Goal: Transaction & Acquisition: Purchase product/service

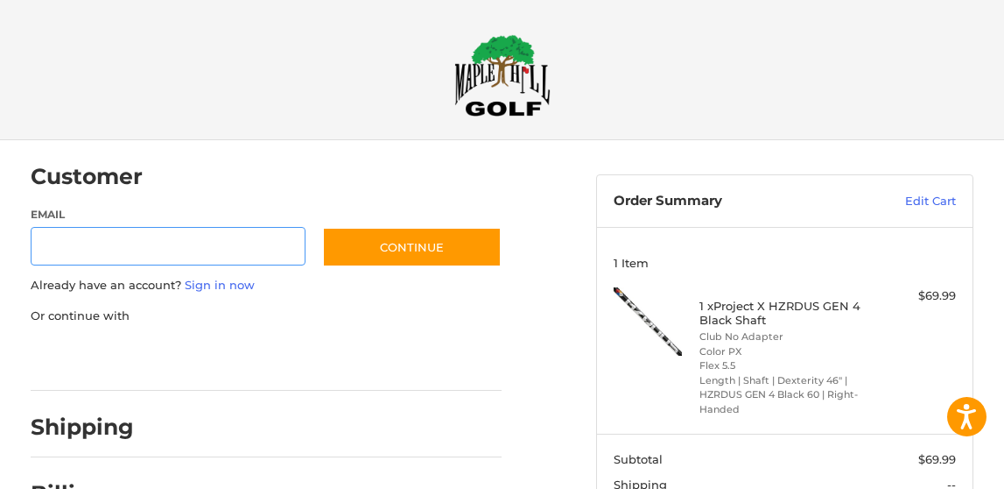
scroll to position [64, 0]
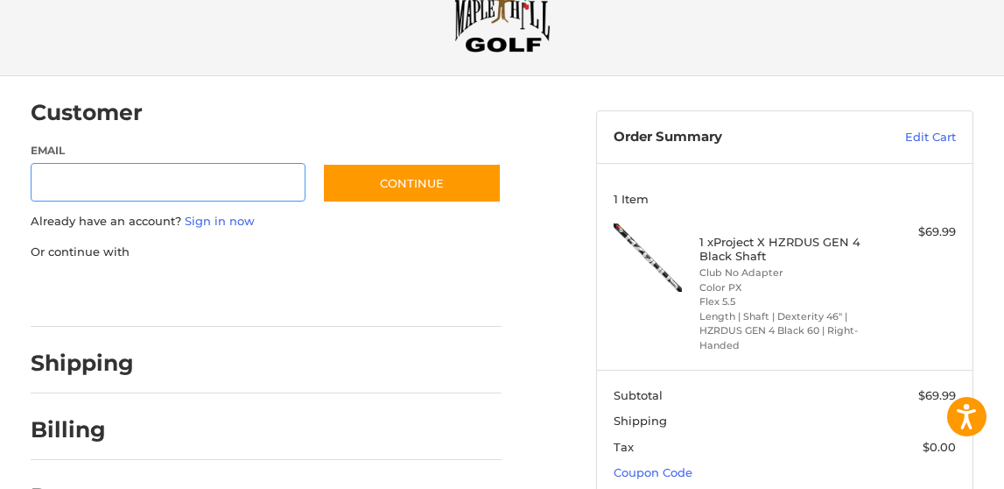
click at [121, 202] on input "Email" at bounding box center [168, 182] width 275 height 39
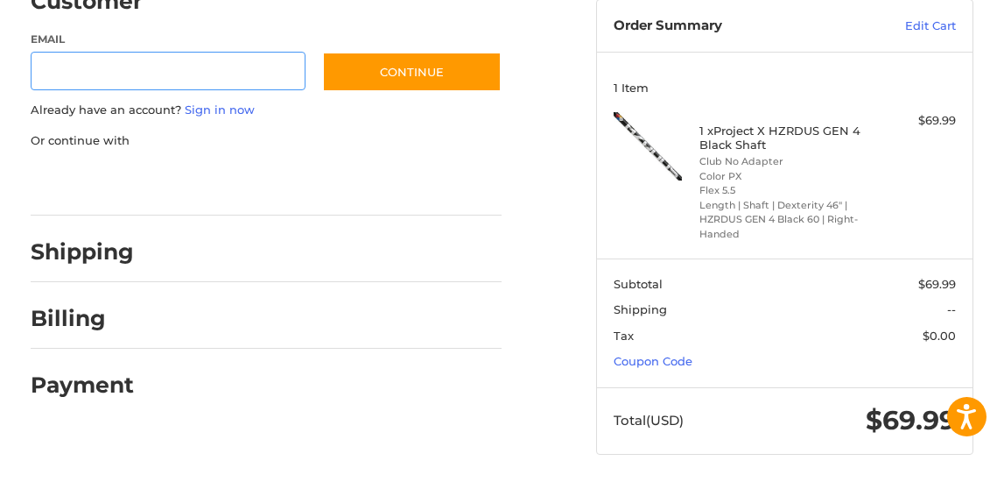
scroll to position [447, 0]
click at [0, 488] on div at bounding box center [0, 489] width 0 height 0
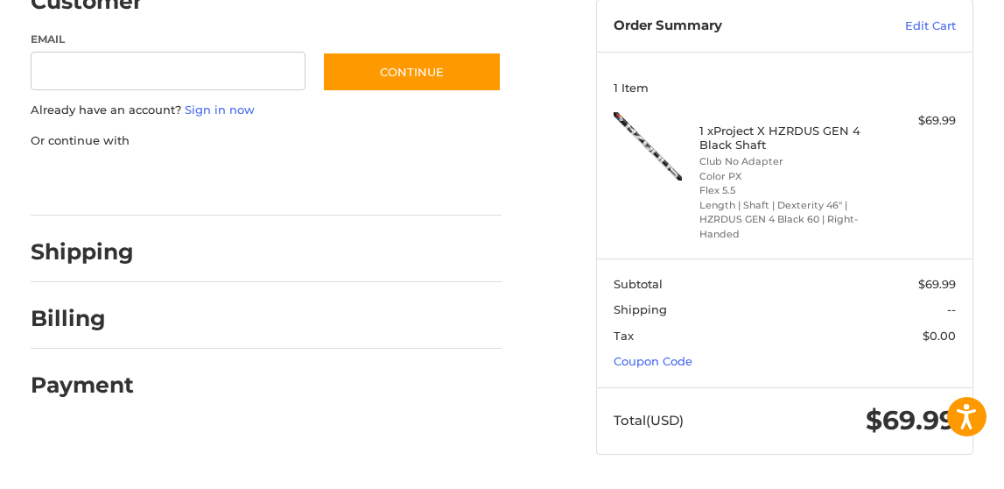
click at [0, 488] on div at bounding box center [0, 489] width 0 height 0
click at [661, 354] on link "Coupon Code" at bounding box center [653, 361] width 79 height 14
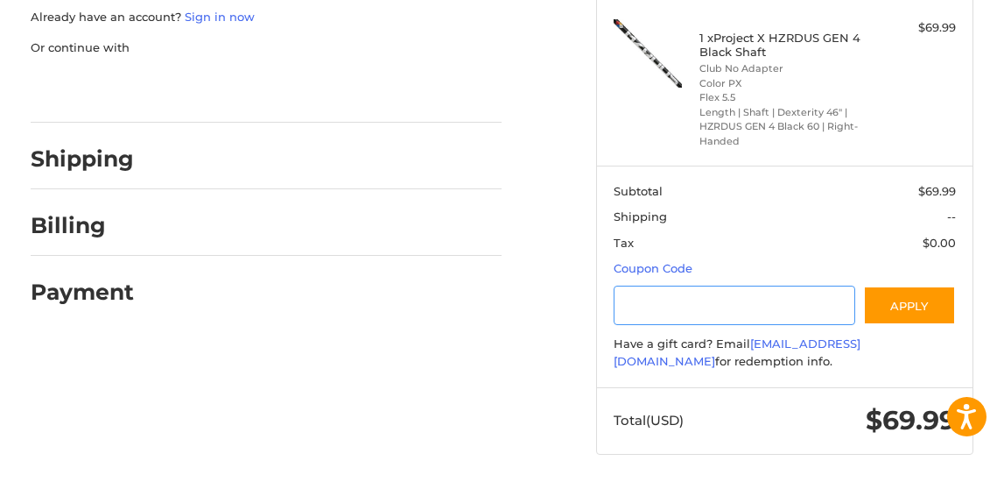
click at [723, 325] on input "Gift Certificate or Coupon Code" at bounding box center [734, 304] width 241 height 39
click at [721, 285] on input "Gift Certificate or Coupon Code" at bounding box center [734, 304] width 241 height 39
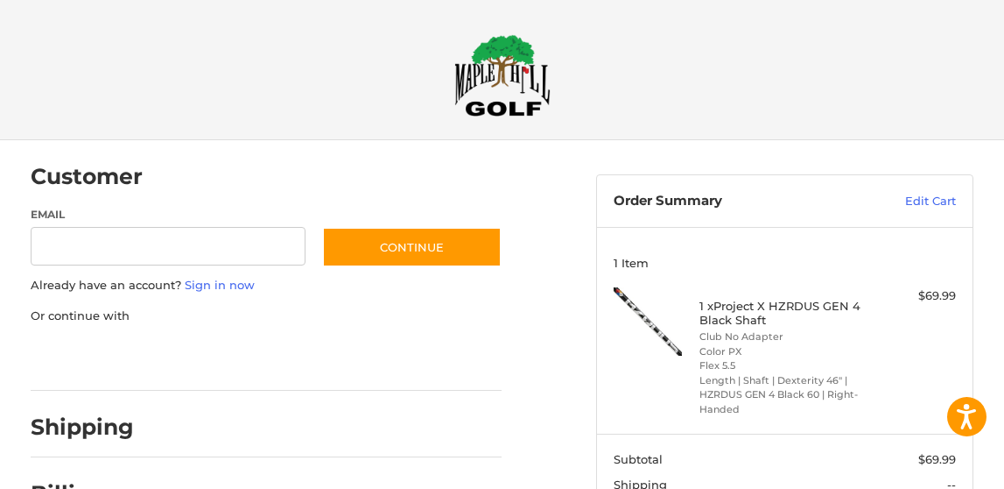
scroll to position [0, 0]
click at [496, 80] on img at bounding box center [503, 75] width 96 height 82
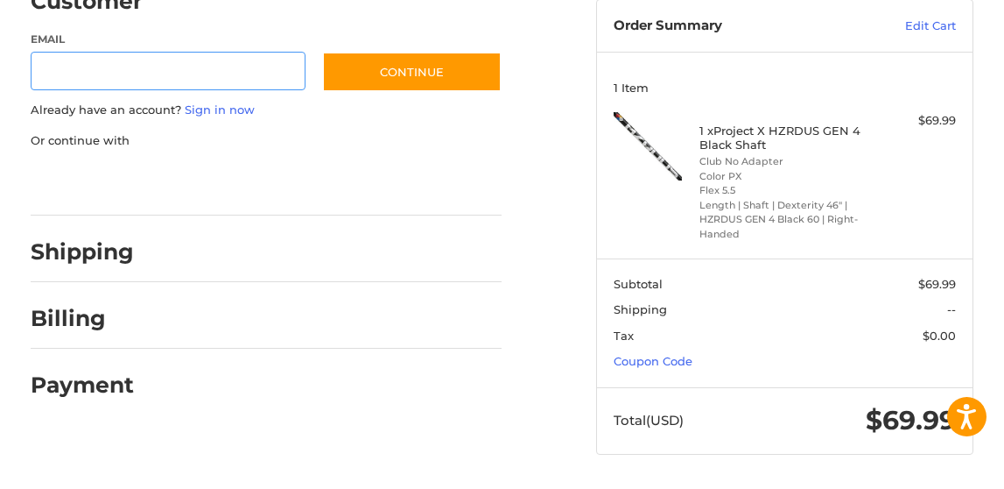
scroll to position [471, 0]
click at [668, 354] on link "Coupon Code" at bounding box center [653, 361] width 79 height 14
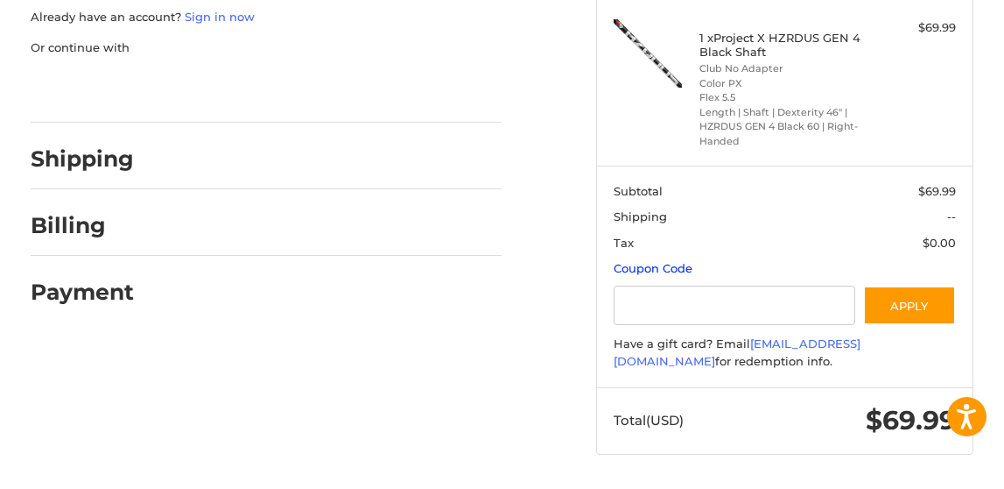
click at [668, 275] on link "Coupon Code" at bounding box center [653, 268] width 79 height 14
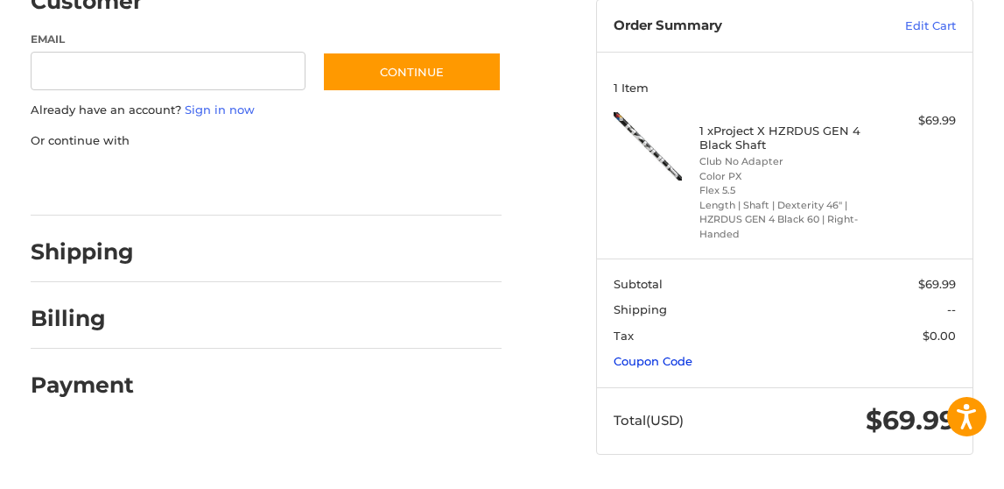
click at [660, 354] on link "Coupon Code" at bounding box center [653, 361] width 79 height 14
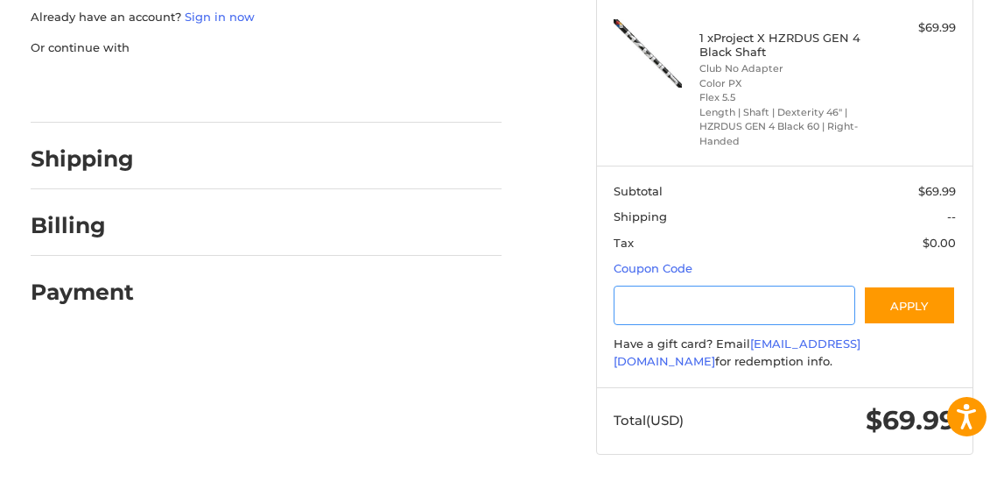
click at [653, 325] on input "Gift Certificate or Coupon Code" at bounding box center [734, 304] width 241 height 39
type input "**********"
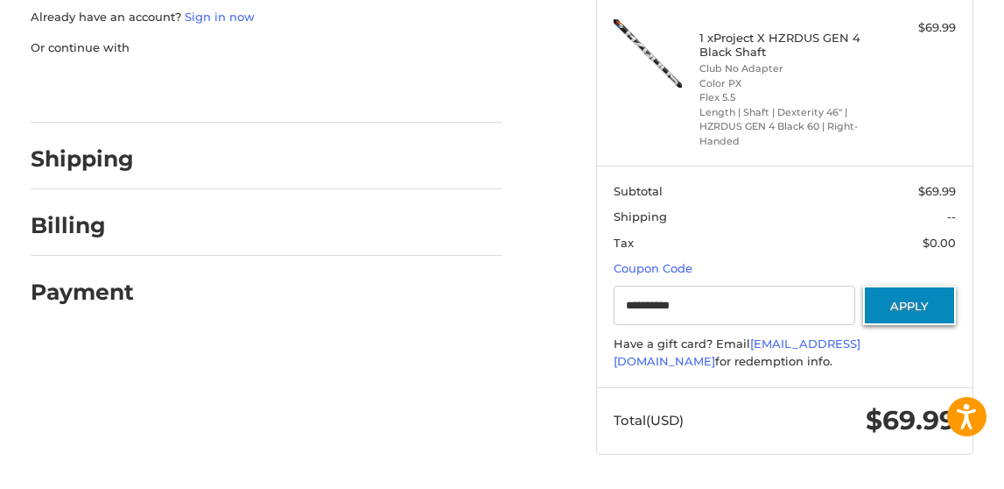
click at [870, 325] on button "Apply" at bounding box center [909, 304] width 93 height 39
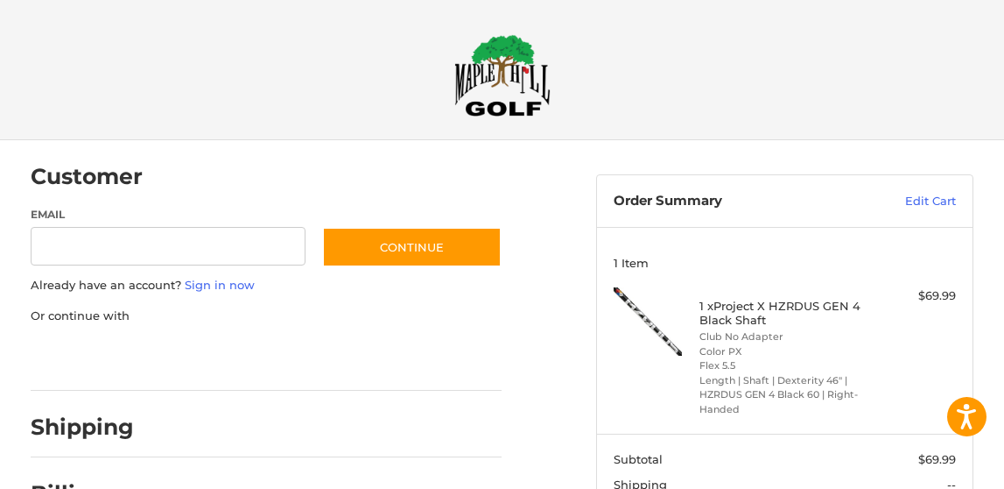
scroll to position [0, 0]
click at [908, 210] on link "Edit Cart" at bounding box center [901, 202] width 109 height 18
